Goal: Task Accomplishment & Management: Manage account settings

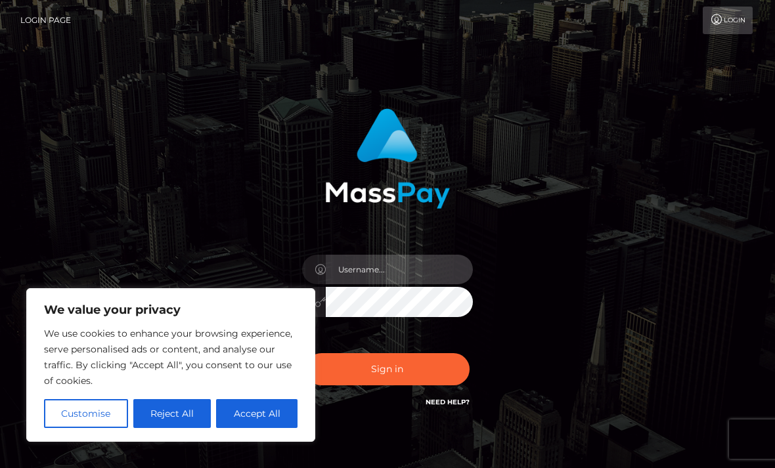
click at [439, 284] on input "text" at bounding box center [399, 270] width 147 height 30
type input "h"
type input "shirayuki2059@gmail.com"
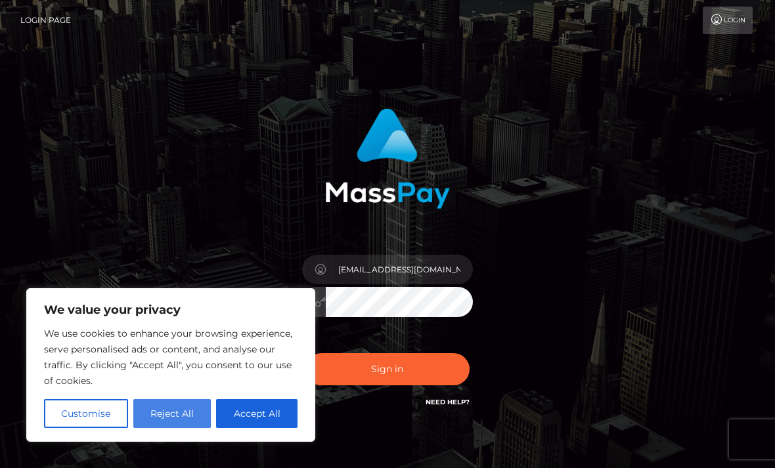
click at [148, 401] on button "Reject All" at bounding box center [172, 413] width 78 height 29
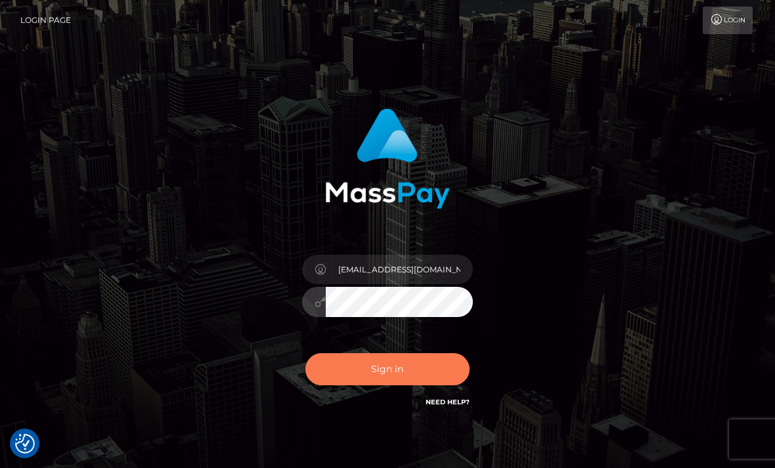
click at [431, 369] on button "Sign in" at bounding box center [387, 369] width 164 height 32
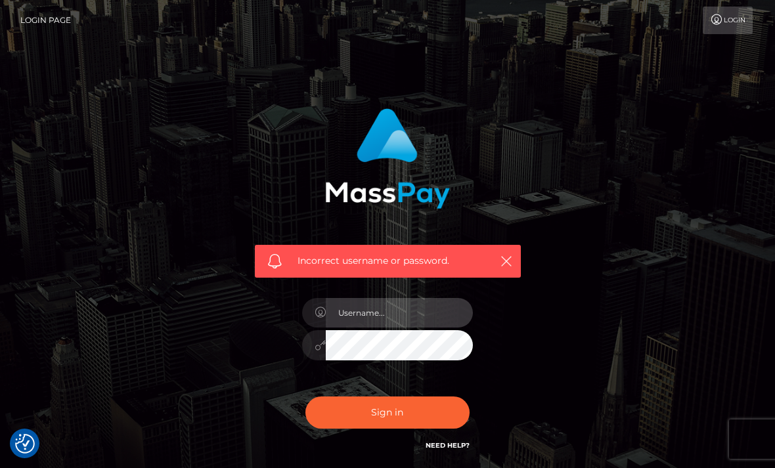
click at [424, 322] on input "text" at bounding box center [399, 313] width 147 height 30
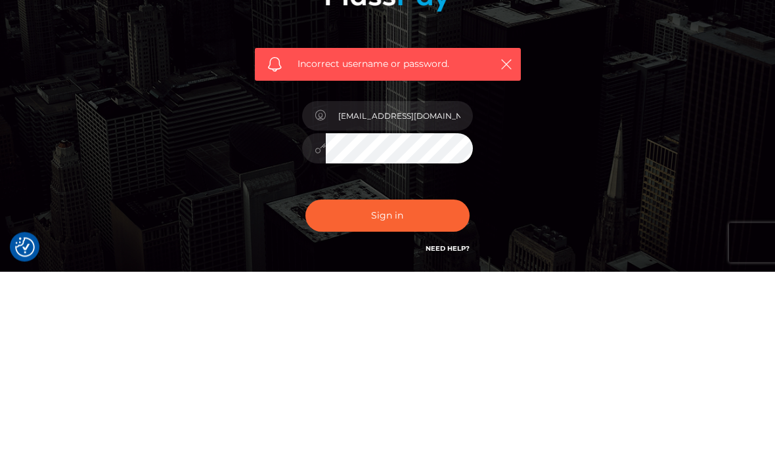
scroll to position [105, 0]
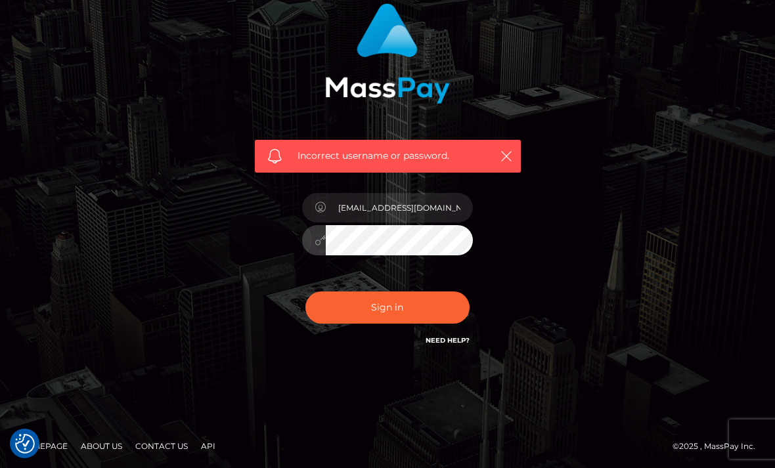
click at [458, 338] on link "Need Help?" at bounding box center [448, 340] width 44 height 9
click at [246, 150] on div "Incorrect username or password." at bounding box center [388, 82] width 286 height 179
click at [509, 141] on div "Incorrect username or password." at bounding box center [388, 156] width 266 height 33
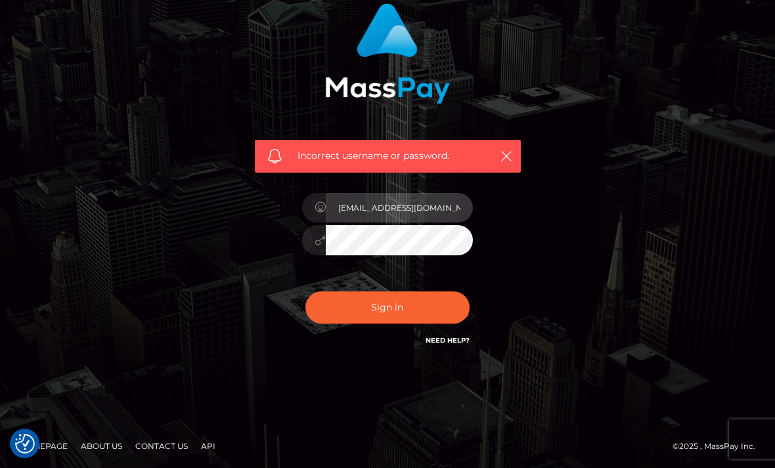
click at [335, 218] on input "shirayuki2059@gmail.com" at bounding box center [399, 208] width 147 height 30
click at [511, 156] on icon "button" at bounding box center [506, 156] width 13 height 13
click at [468, 199] on input "[EMAIL_ADDRESS][DOMAIN_NAME]" at bounding box center [399, 208] width 147 height 30
click at [457, 204] on input "[EMAIL_ADDRESS][DOMAIN_NAME]" at bounding box center [399, 208] width 147 height 30
type input "[EMAIL_ADDRESS][DOMAIN_NAME]"
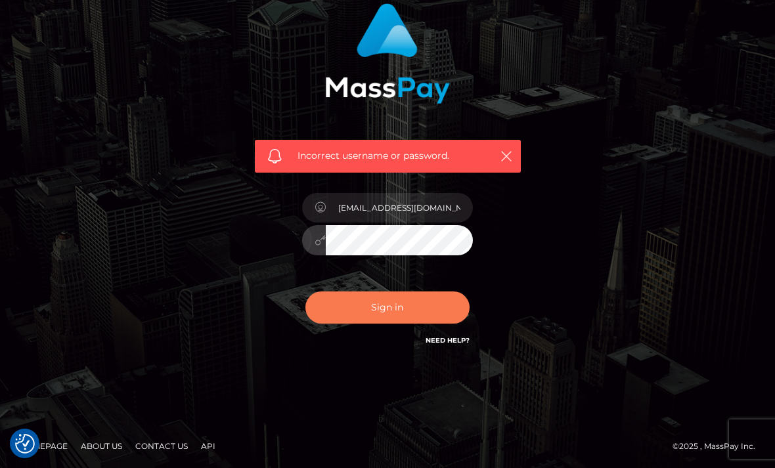
click at [407, 317] on button "Sign in" at bounding box center [387, 308] width 164 height 32
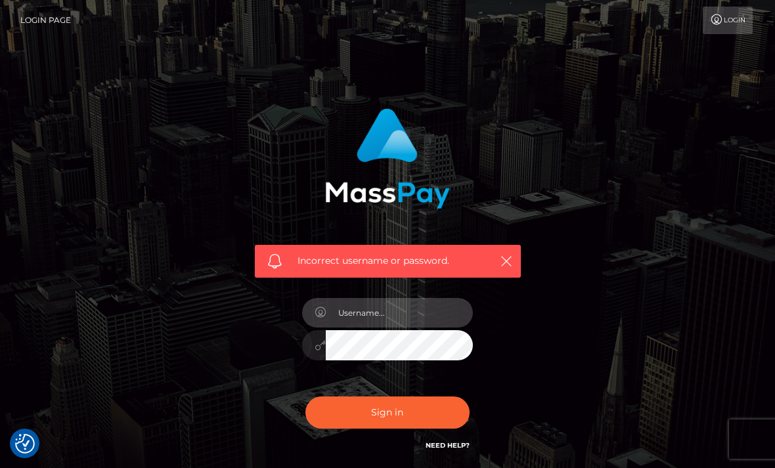
click at [438, 308] on input "text" at bounding box center [399, 313] width 147 height 30
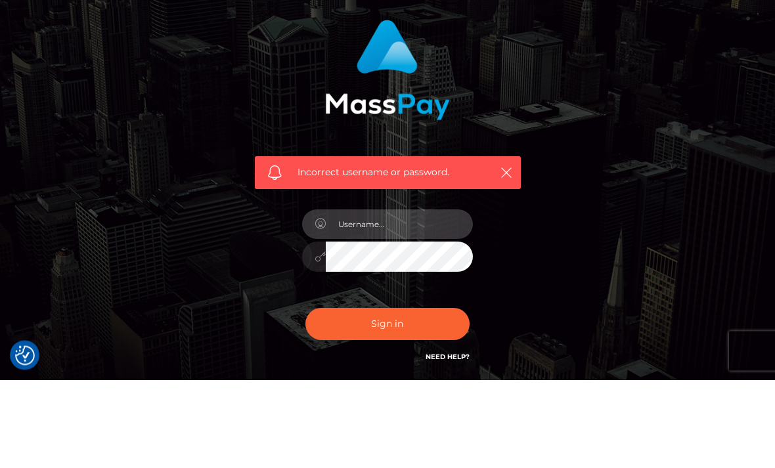
type input "[EMAIL_ADDRESS][DOMAIN_NAME]"
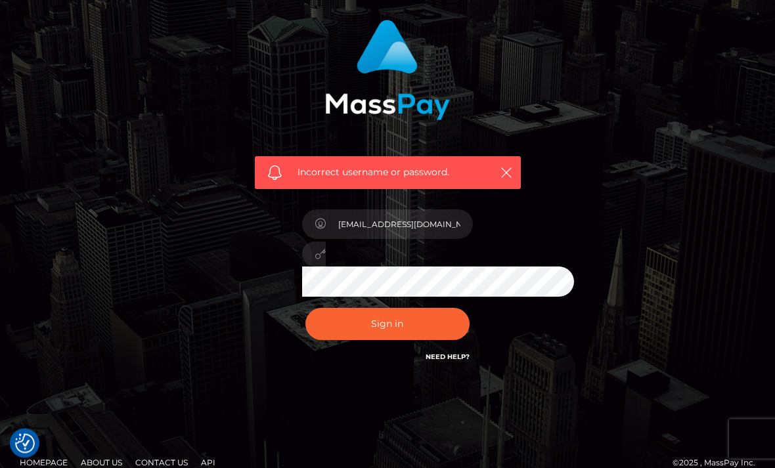
scroll to position [89, 0]
click at [460, 231] on input "shirayuki2059@gmail.com" at bounding box center [399, 225] width 147 height 30
click at [424, 335] on button "Sign in" at bounding box center [387, 324] width 164 height 32
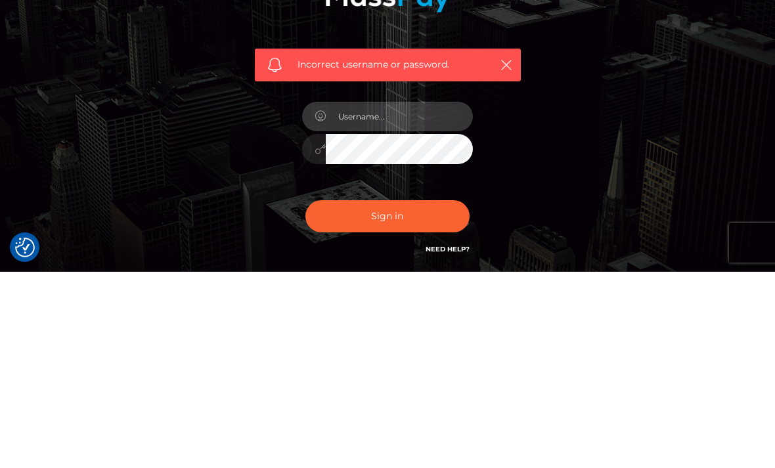
type input "[EMAIL_ADDRESS][DOMAIN_NAME]"
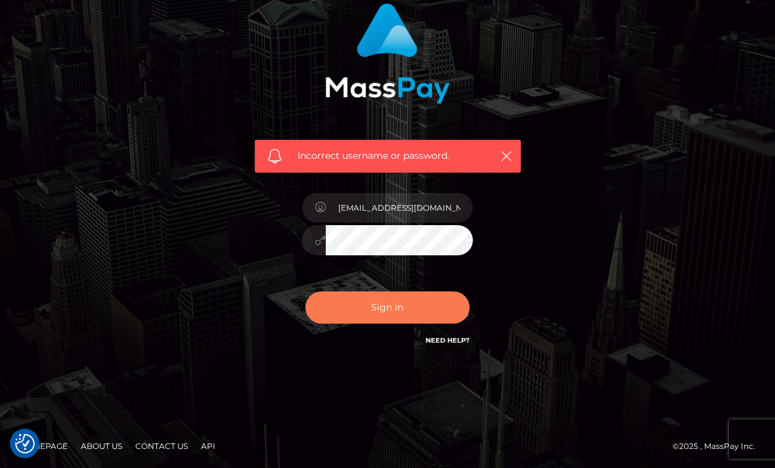
click at [321, 306] on button "Sign in" at bounding box center [387, 308] width 164 height 32
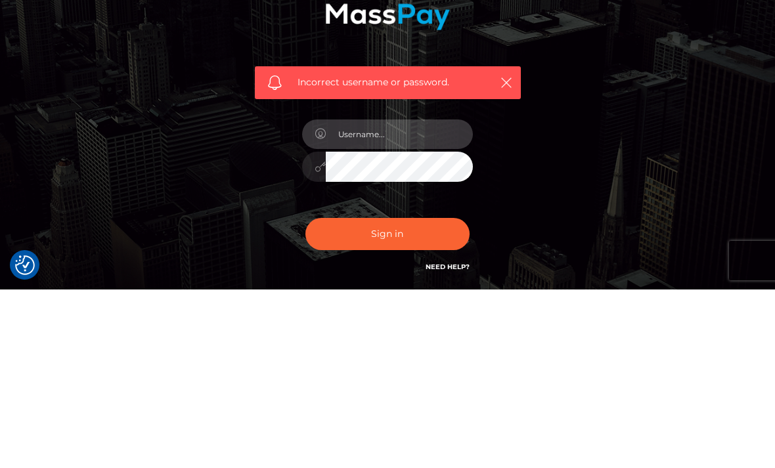
scroll to position [105, 0]
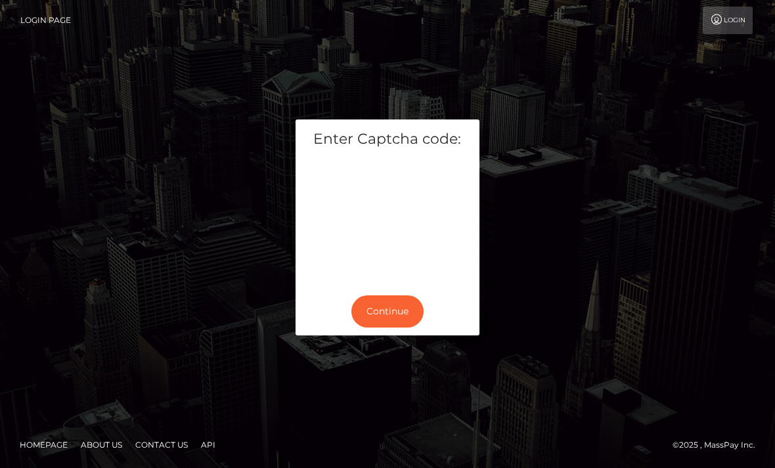
scroll to position [42, 0]
click at [403, 296] on button "Continue" at bounding box center [387, 312] width 72 height 32
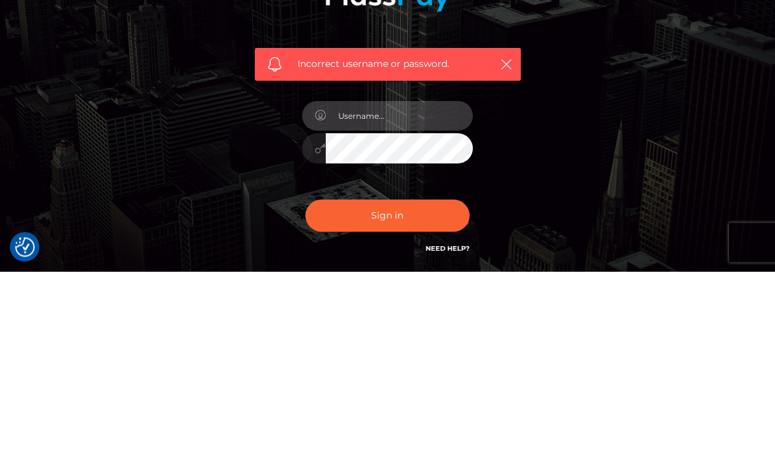
type input "shirayuki2059@gmail.com"
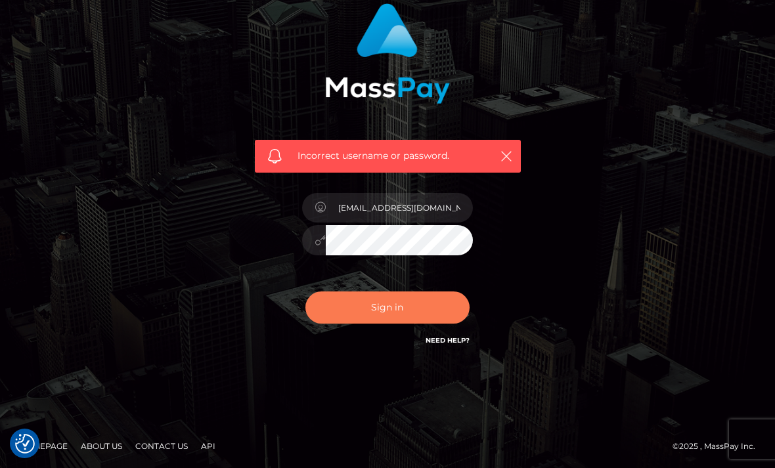
click at [410, 322] on button "Sign in" at bounding box center [387, 308] width 164 height 32
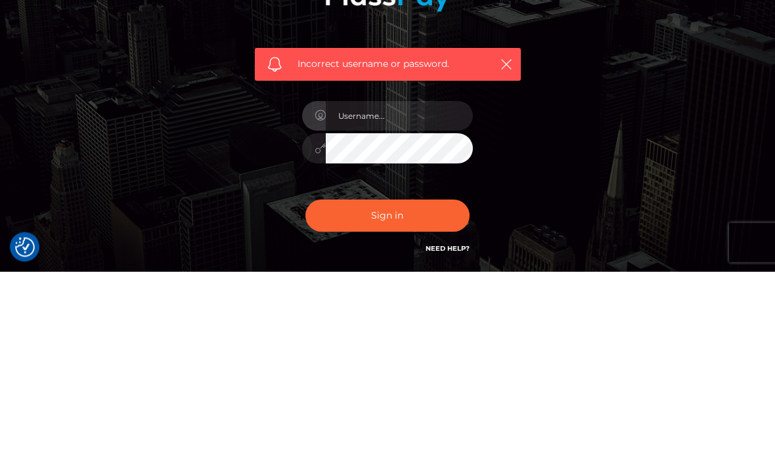
click at [665, 102] on div "Incorrect username or password." at bounding box center [387, 288] width 631 height 378
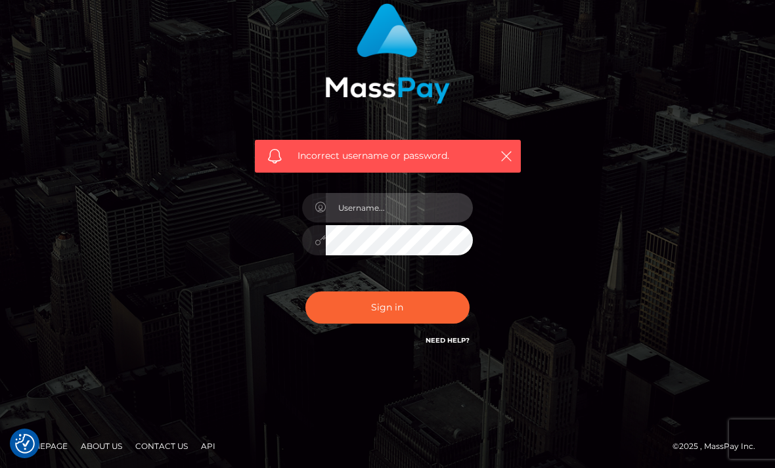
click at [405, 202] on input "text" at bounding box center [399, 208] width 147 height 30
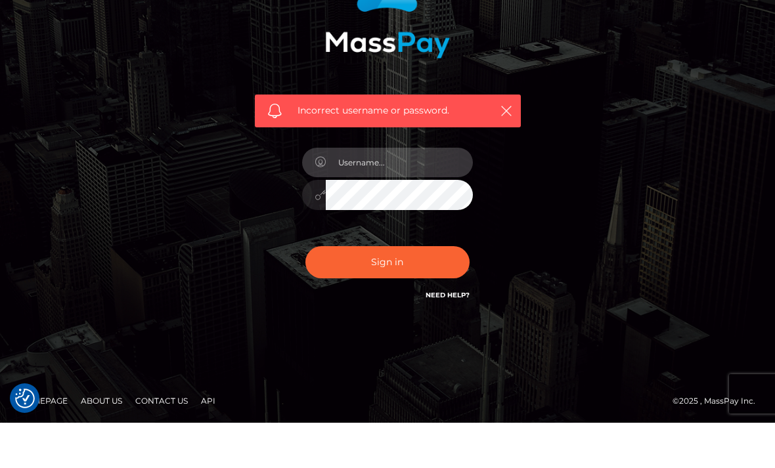
type input "[EMAIL_ADDRESS][DOMAIN_NAME]"
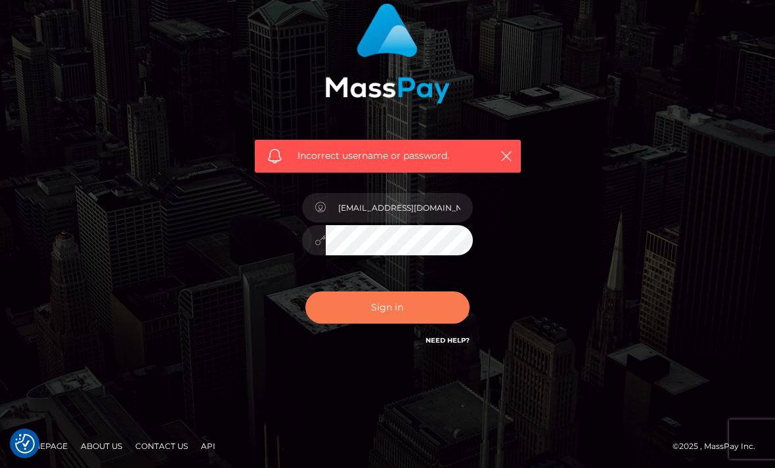
click at [445, 315] on button "Sign in" at bounding box center [387, 308] width 164 height 32
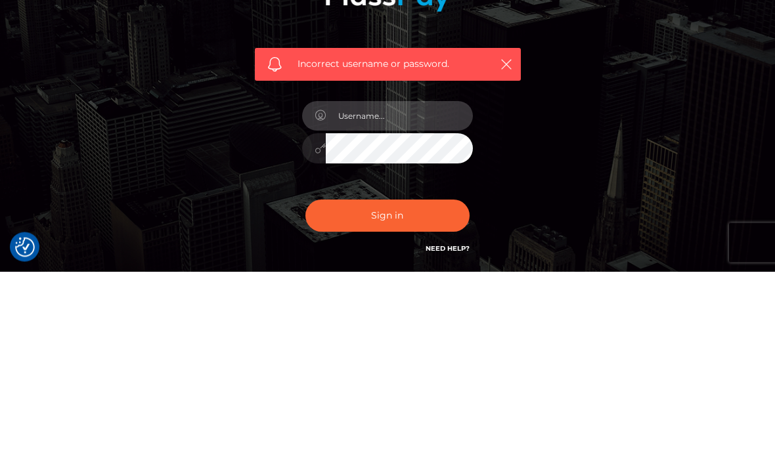
scroll to position [105, 0]
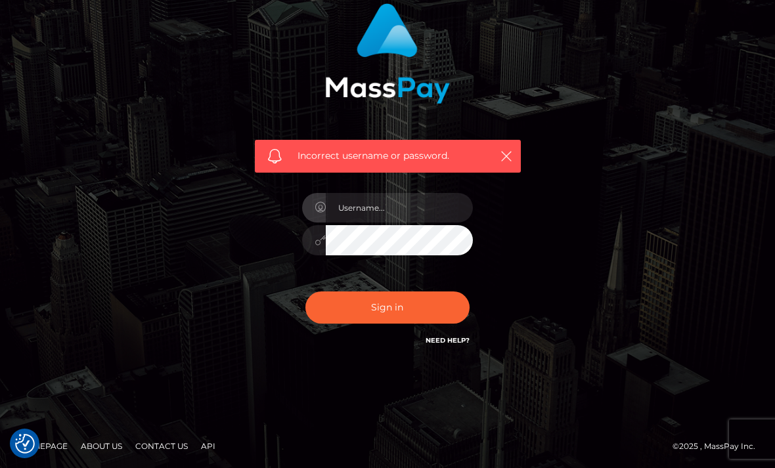
click at [690, 130] on div "Incorrect username or password." at bounding box center [387, 182] width 631 height 378
click at [446, 203] on input "text" at bounding box center [399, 208] width 147 height 30
